Goal: Transaction & Acquisition: Purchase product/service

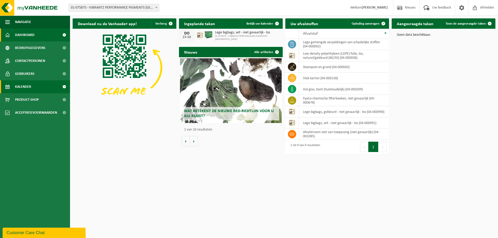
click at [32, 85] on link "Kalender" at bounding box center [35, 86] width 70 height 13
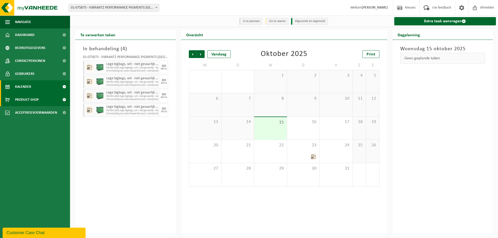
click at [15, 105] on span "Product Shop" at bounding box center [27, 99] width 24 height 13
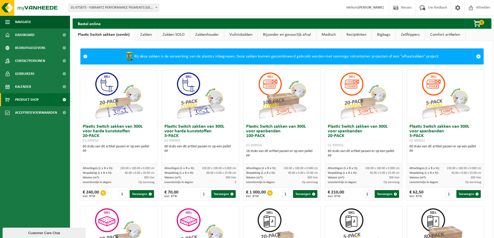
click at [142, 34] on link "Zakken" at bounding box center [146, 35] width 22 height 12
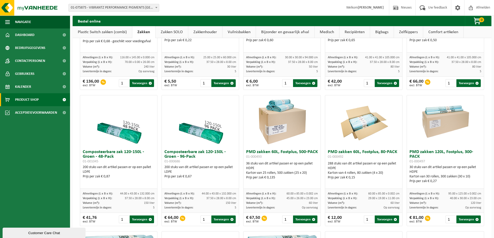
scroll to position [233, 0]
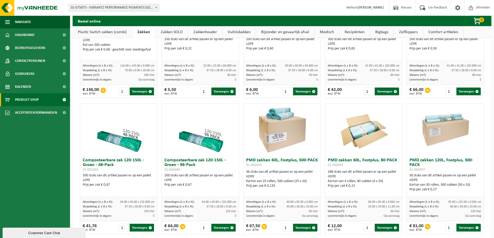
click at [171, 33] on link "Zakken SOLO" at bounding box center [172, 32] width 32 height 12
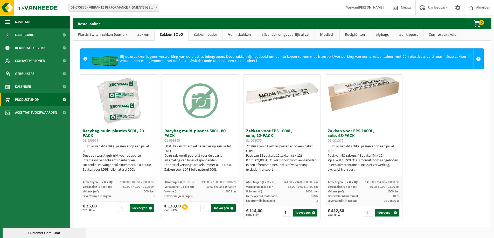
scroll to position [0, 0]
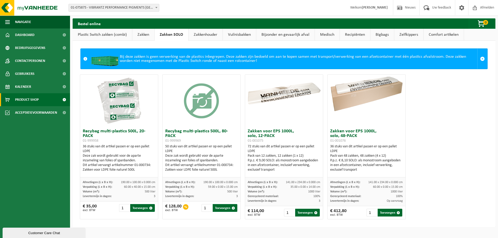
click at [206, 34] on link "Zakkenhouder" at bounding box center [205, 35] width 34 height 12
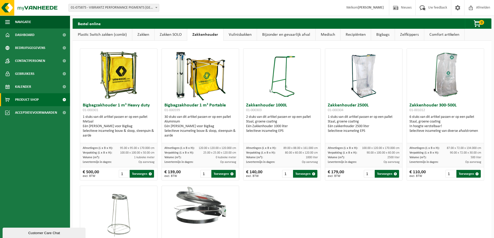
click at [242, 33] on link "Vuilnisbakken" at bounding box center [239, 35] width 33 height 12
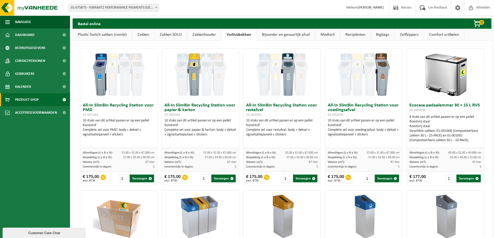
click at [270, 35] on link "Bijzonder en gevaarlijk afval" at bounding box center [286, 35] width 58 height 12
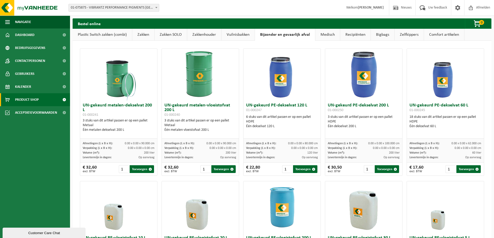
click at [354, 31] on link "Recipiënten" at bounding box center [355, 35] width 30 height 12
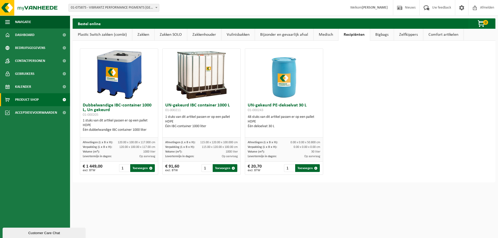
click at [327, 33] on link "Medisch" at bounding box center [325, 35] width 25 height 12
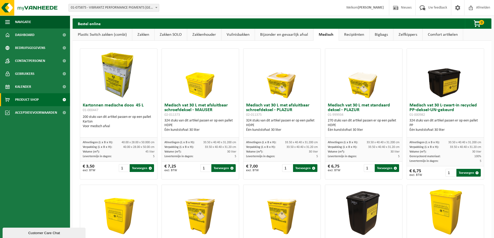
click at [361, 36] on link "Recipiënten" at bounding box center [354, 35] width 30 height 12
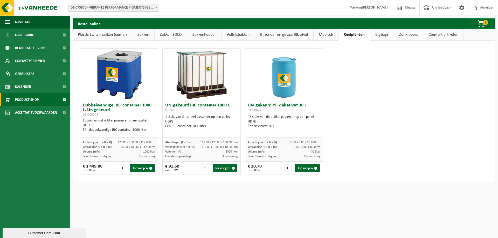
click at [385, 37] on link "Bigbags" at bounding box center [382, 35] width 24 height 12
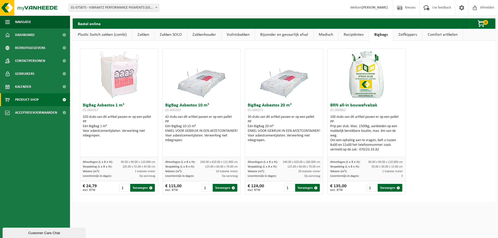
click at [401, 35] on link "Zelfkippers" at bounding box center [407, 35] width 29 height 12
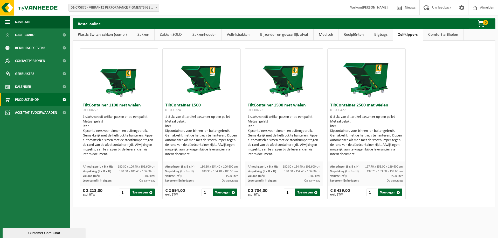
click at [433, 36] on link "Comfort artikelen" at bounding box center [443, 35] width 40 height 12
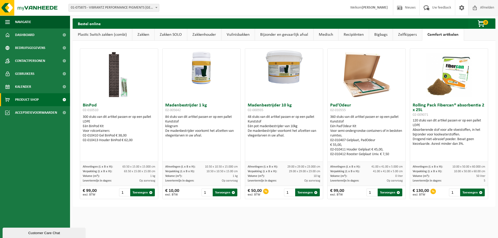
click at [486, 8] on span "Afmelden" at bounding box center [487, 7] width 17 height 15
